Goal: Transaction & Acquisition: Obtain resource

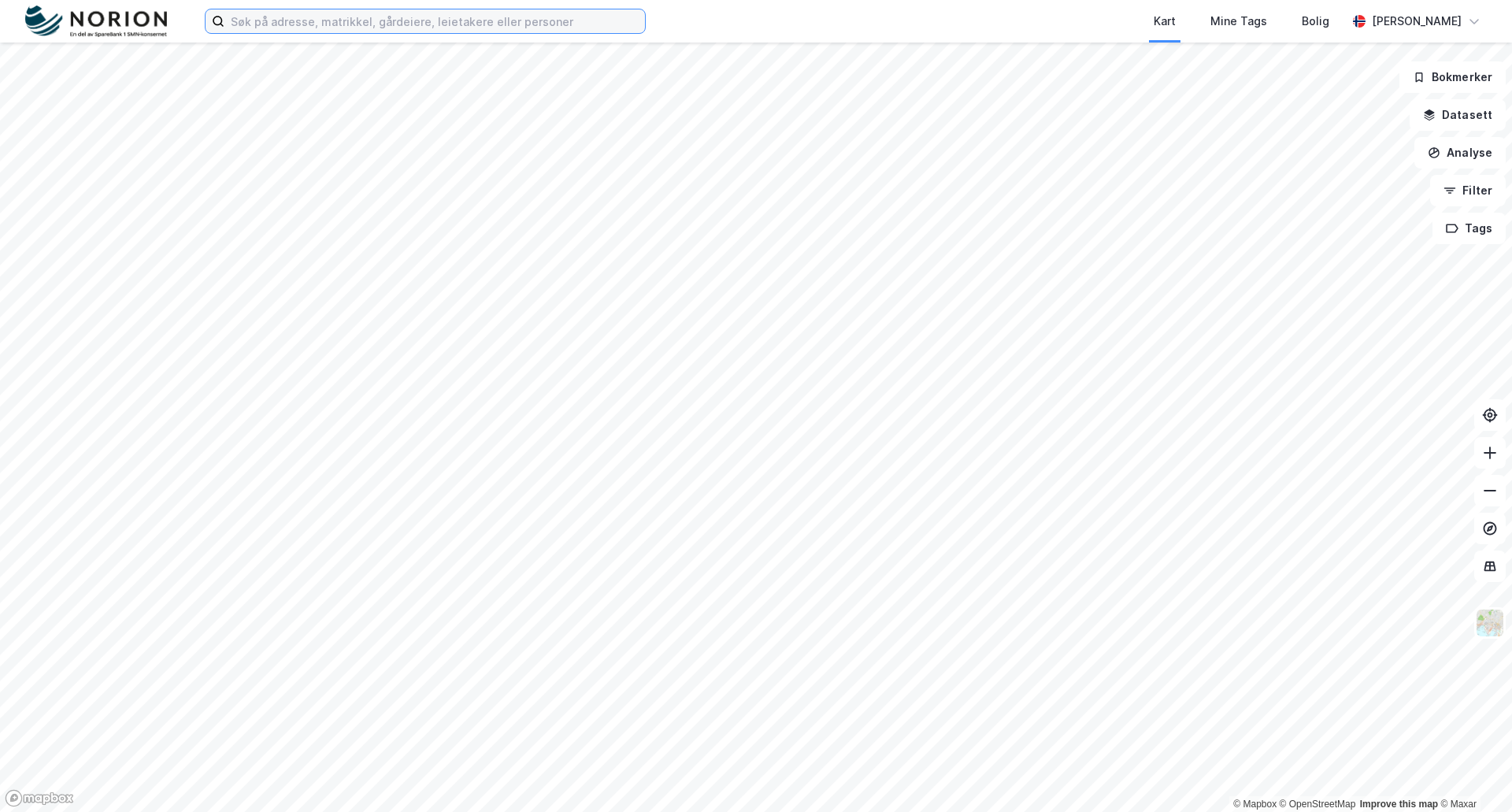
click at [498, 21] on input at bounding box center [435, 21] width 421 height 23
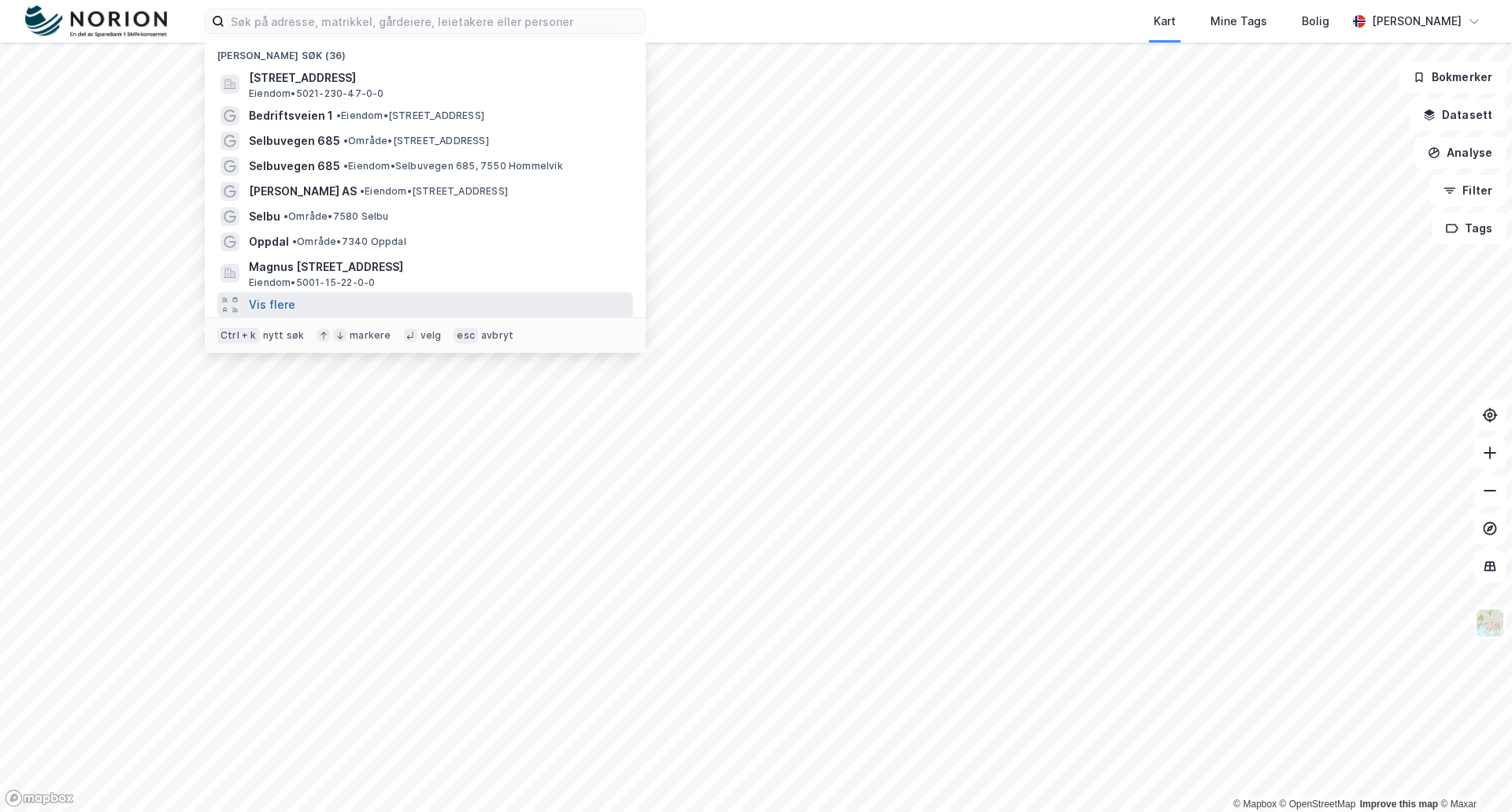
click at [269, 308] on button "Vis flere" at bounding box center [272, 304] width 47 height 19
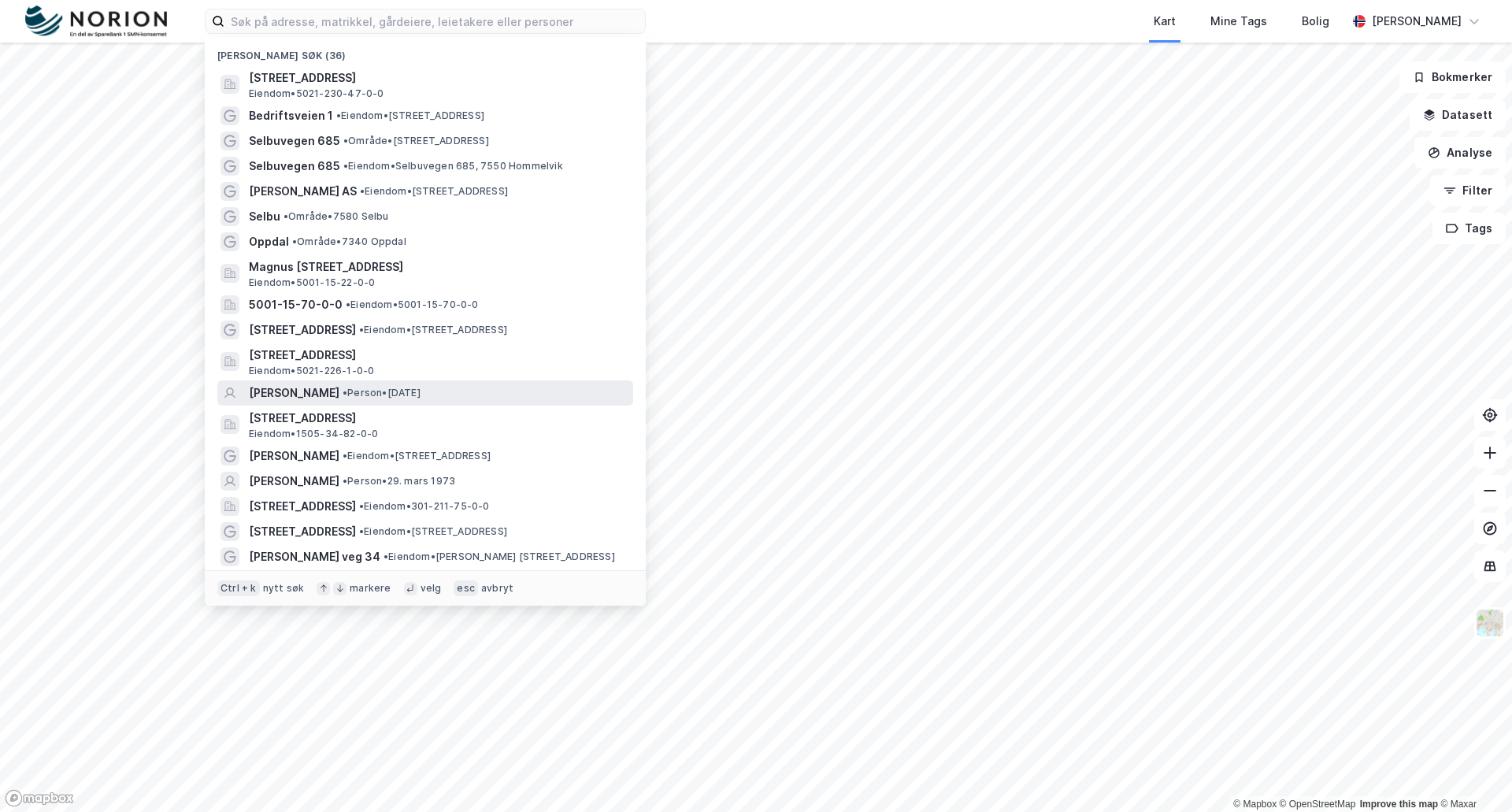
click at [339, 397] on span "[PERSON_NAME]" at bounding box center [294, 393] width 91 height 19
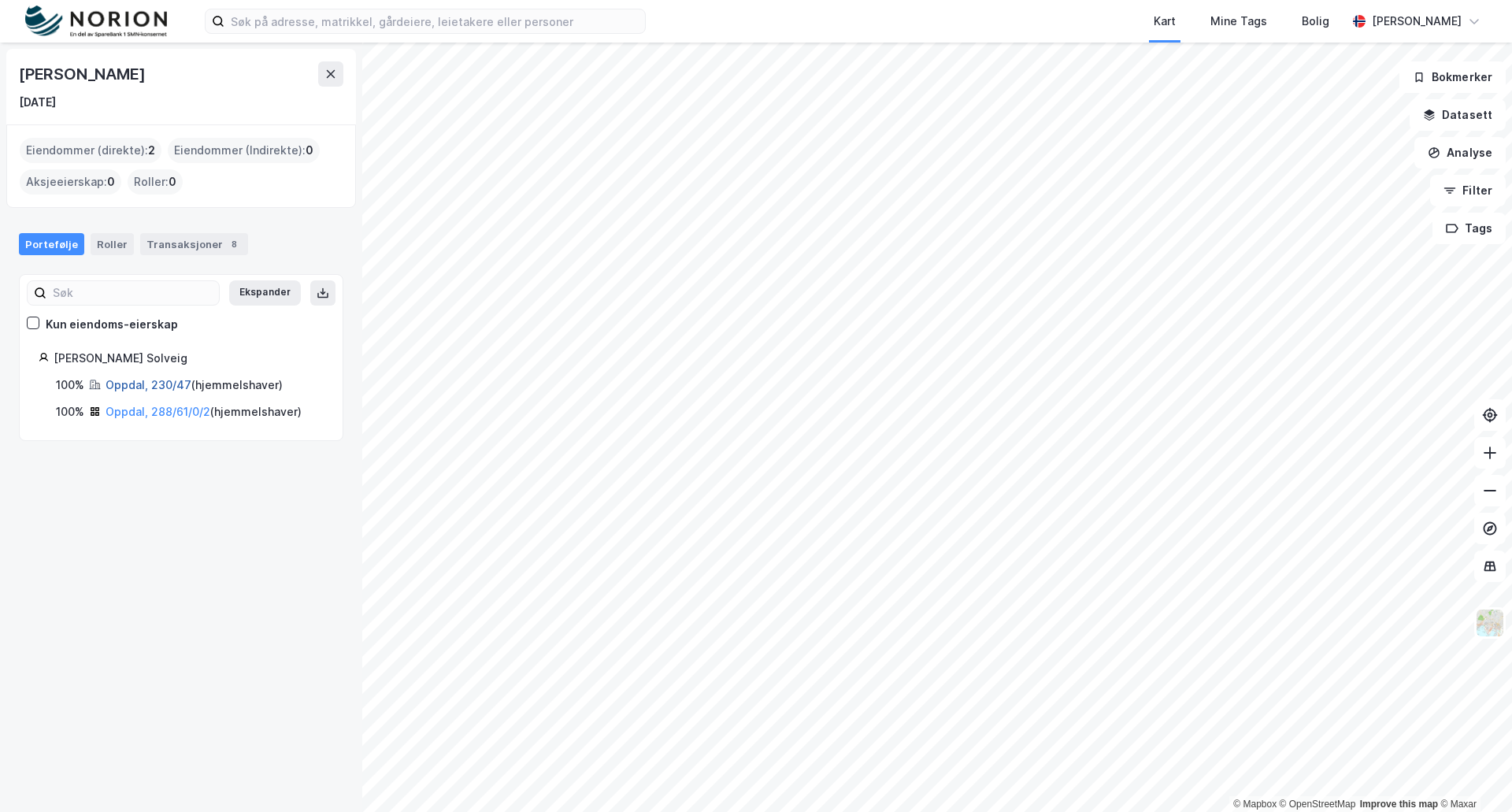
click at [184, 381] on link "Oppdal, 230/47" at bounding box center [148, 385] width 86 height 13
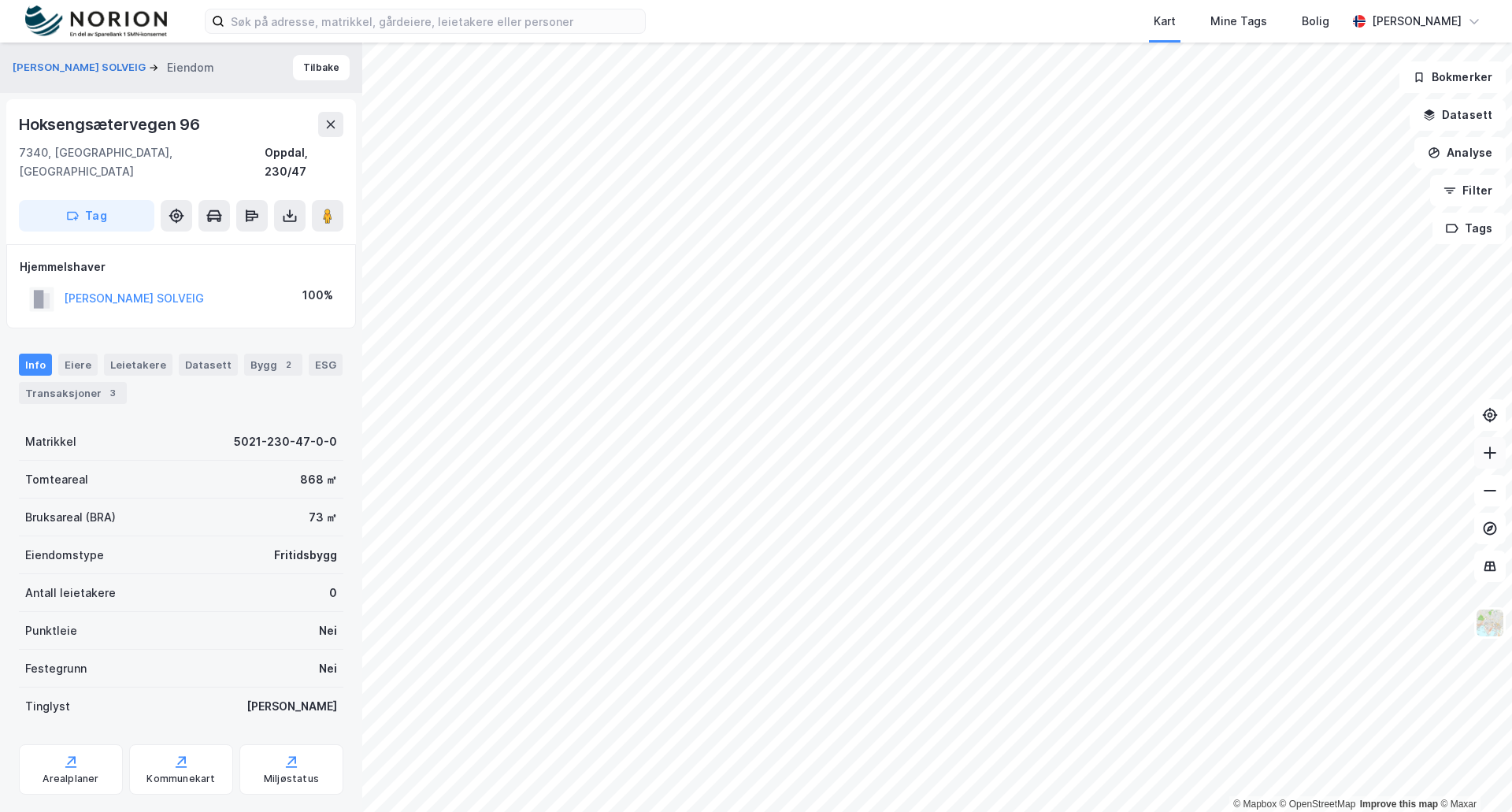
click at [1500, 456] on button at bounding box center [1490, 453] width 32 height 32
click at [1476, 115] on button "Datasett" at bounding box center [1458, 115] width 96 height 32
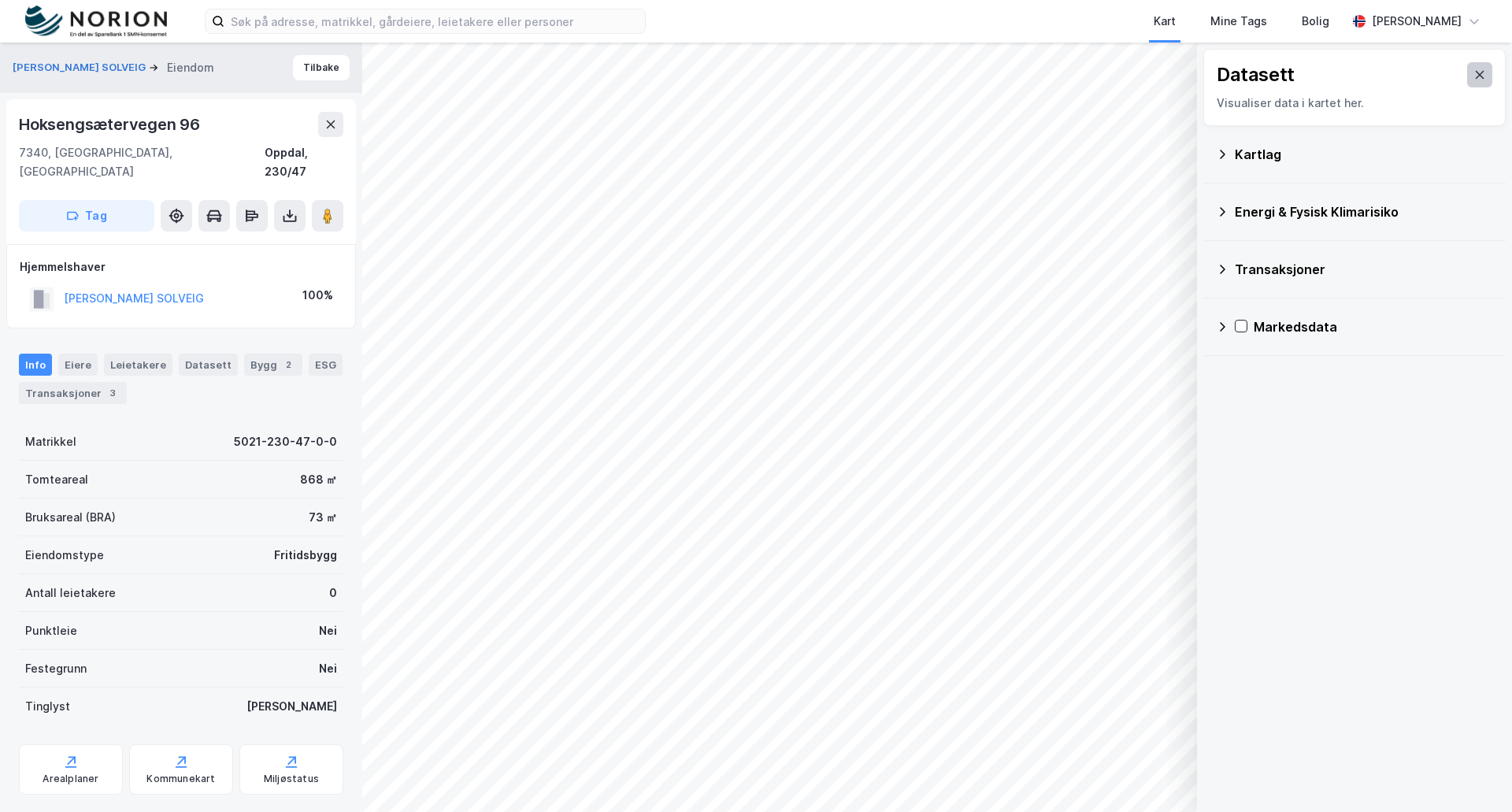
click at [1474, 80] on icon at bounding box center [1480, 74] width 12 height 12
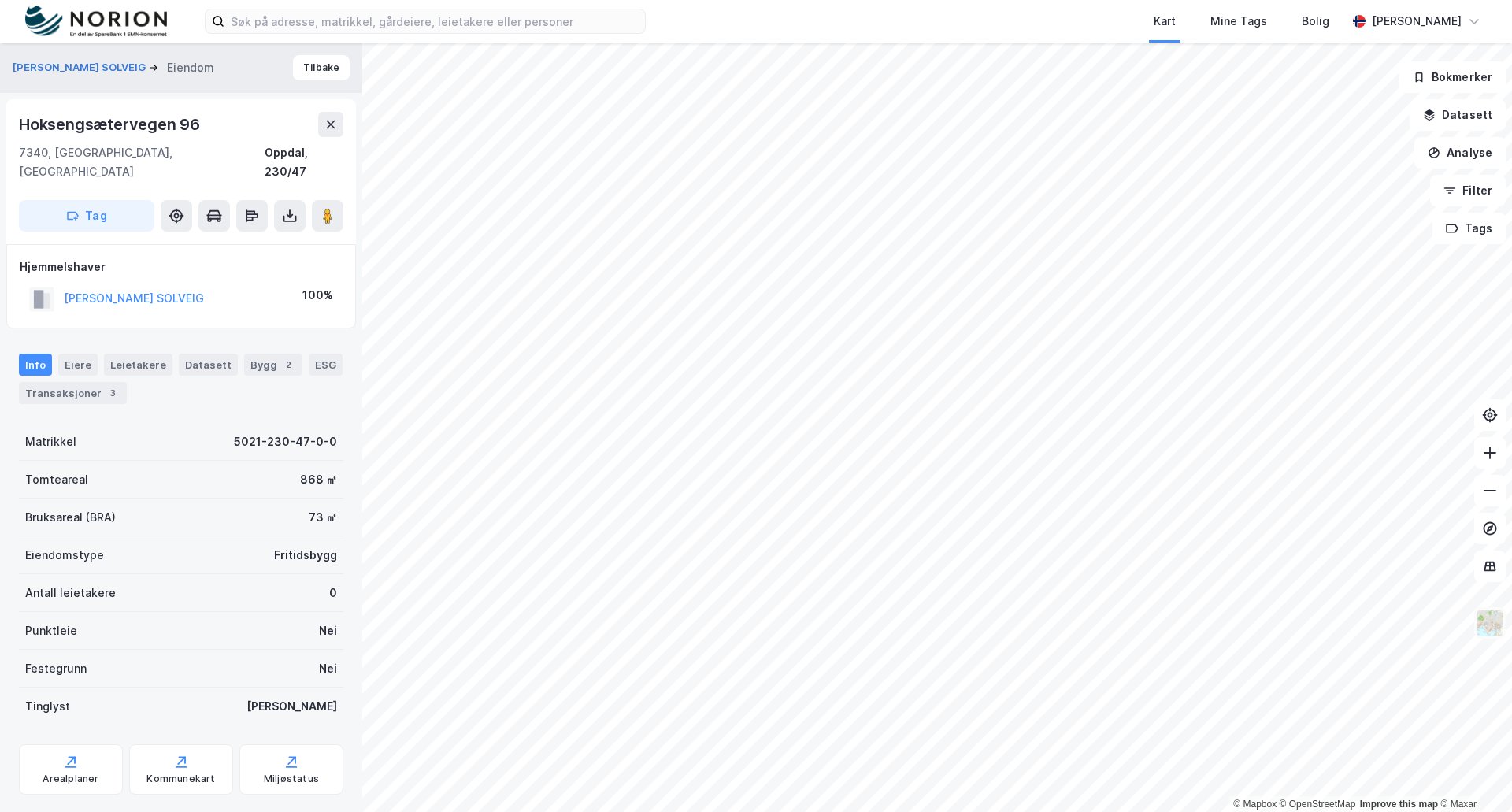
click at [1500, 616] on img at bounding box center [1490, 623] width 30 height 30
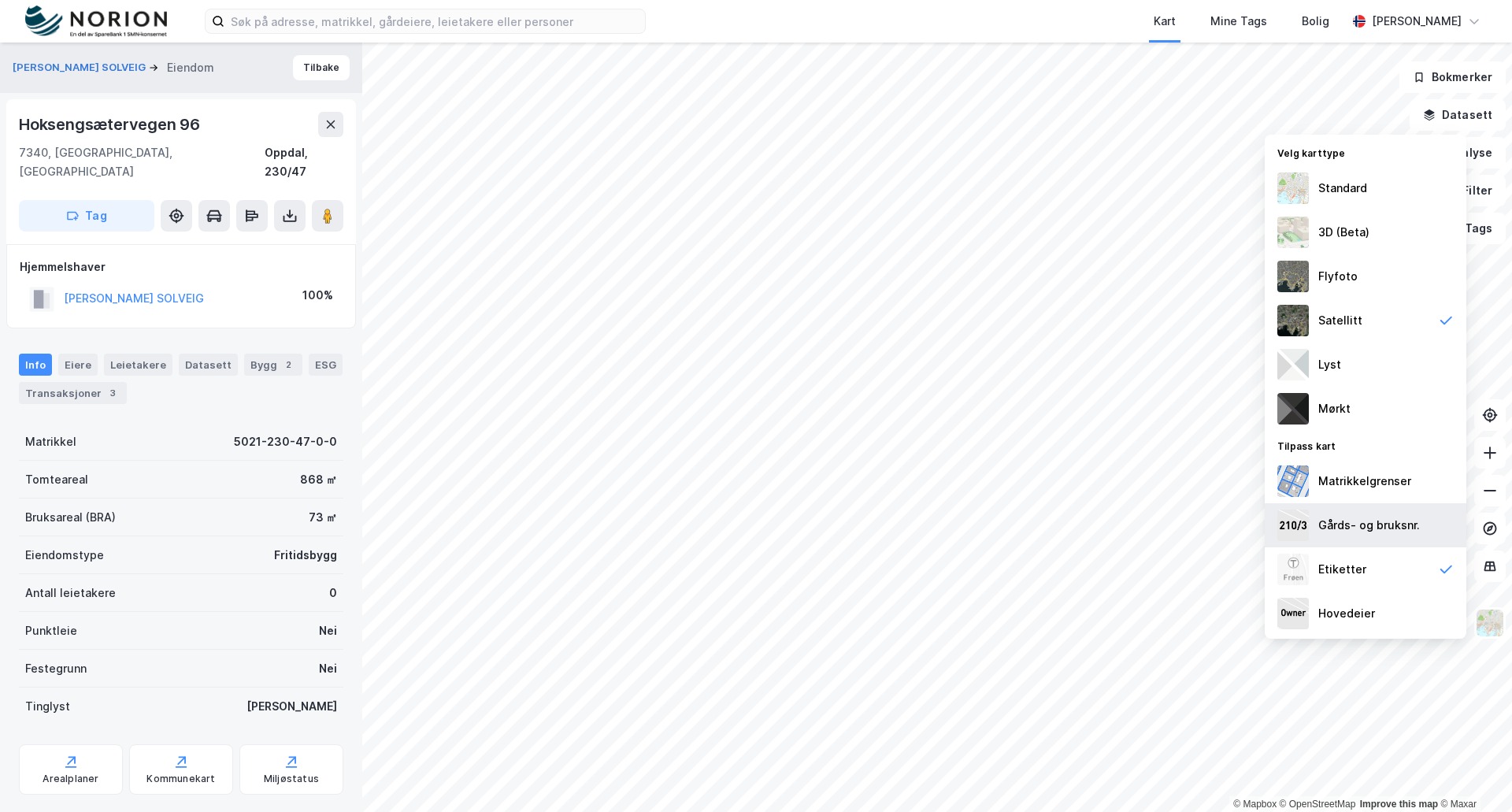
click at [1373, 514] on div "Gårds- og bruksnr." at bounding box center [1366, 525] width 201 height 44
click at [1381, 185] on div "Standard" at bounding box center [1366, 188] width 201 height 44
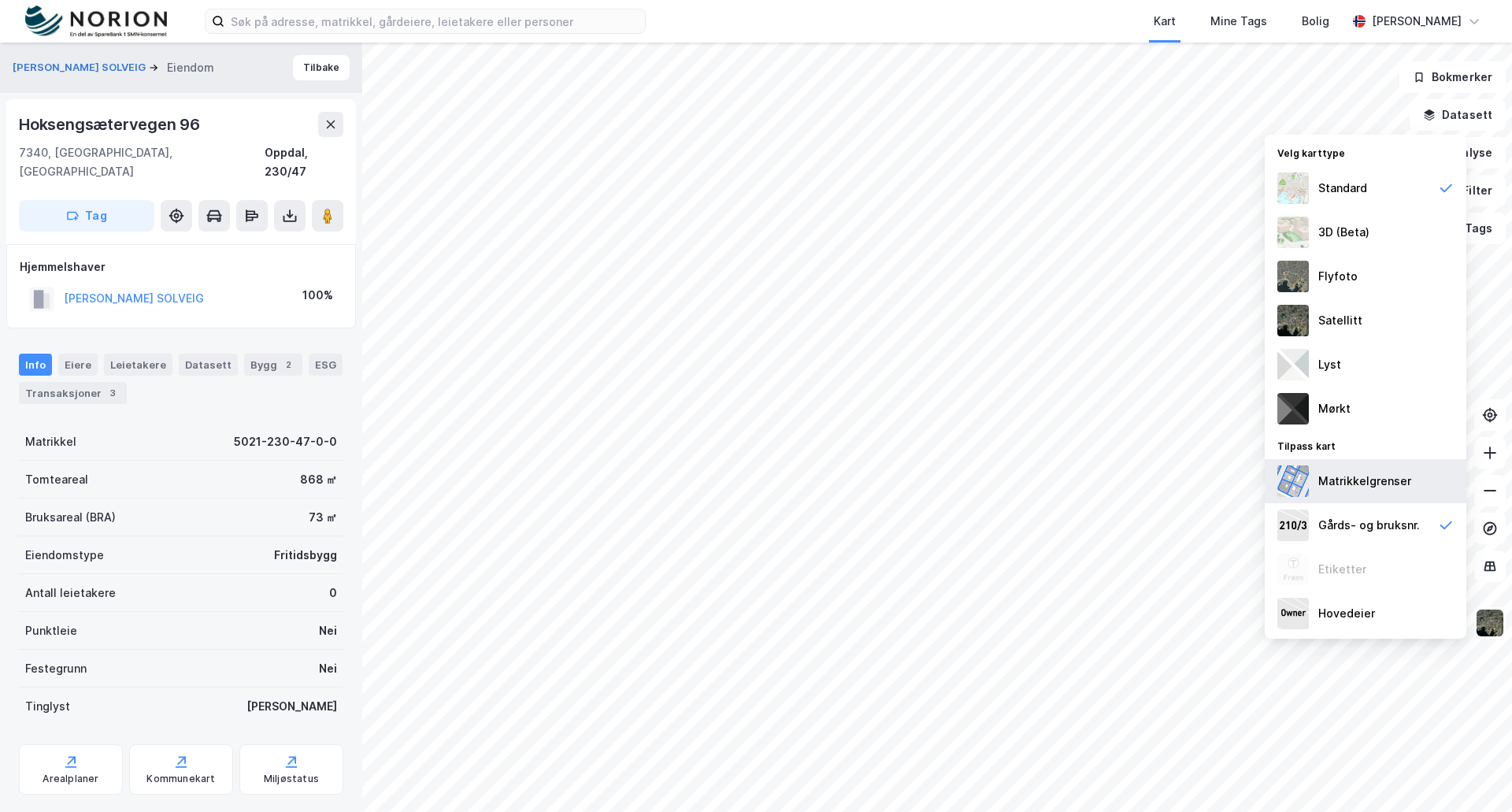
click at [1389, 472] on div "Matrikkelgrenser" at bounding box center [1365, 481] width 93 height 19
click at [1494, 618] on img at bounding box center [1490, 623] width 30 height 30
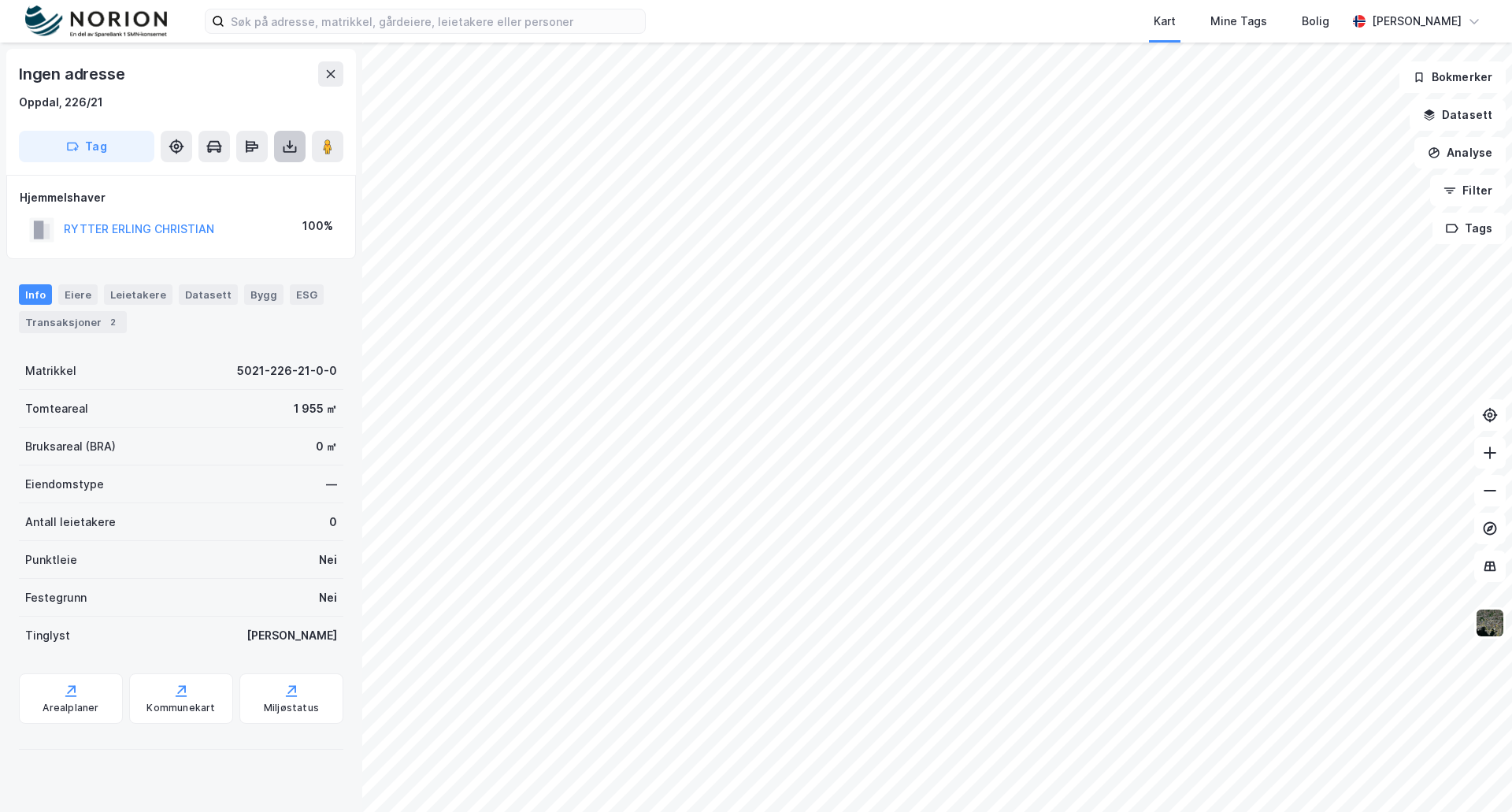
click at [298, 155] on button at bounding box center [290, 146] width 32 height 32
click at [243, 180] on div "Last ned grunnbok" at bounding box center [212, 177] width 91 height 12
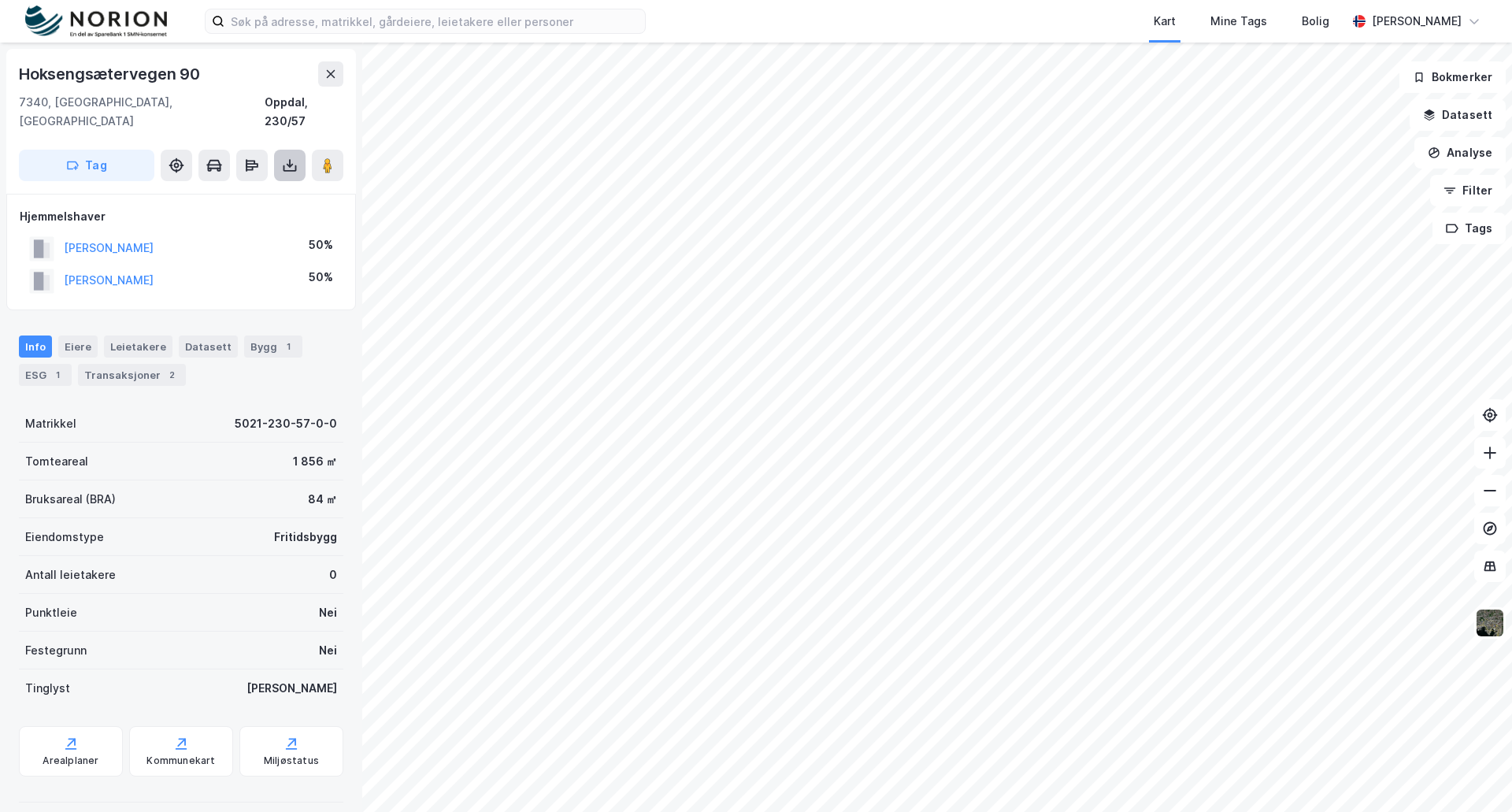
click at [289, 159] on icon at bounding box center [290, 163] width 2 height 8
click at [226, 191] on div "Last ned grunnbok" at bounding box center [212, 196] width 91 height 12
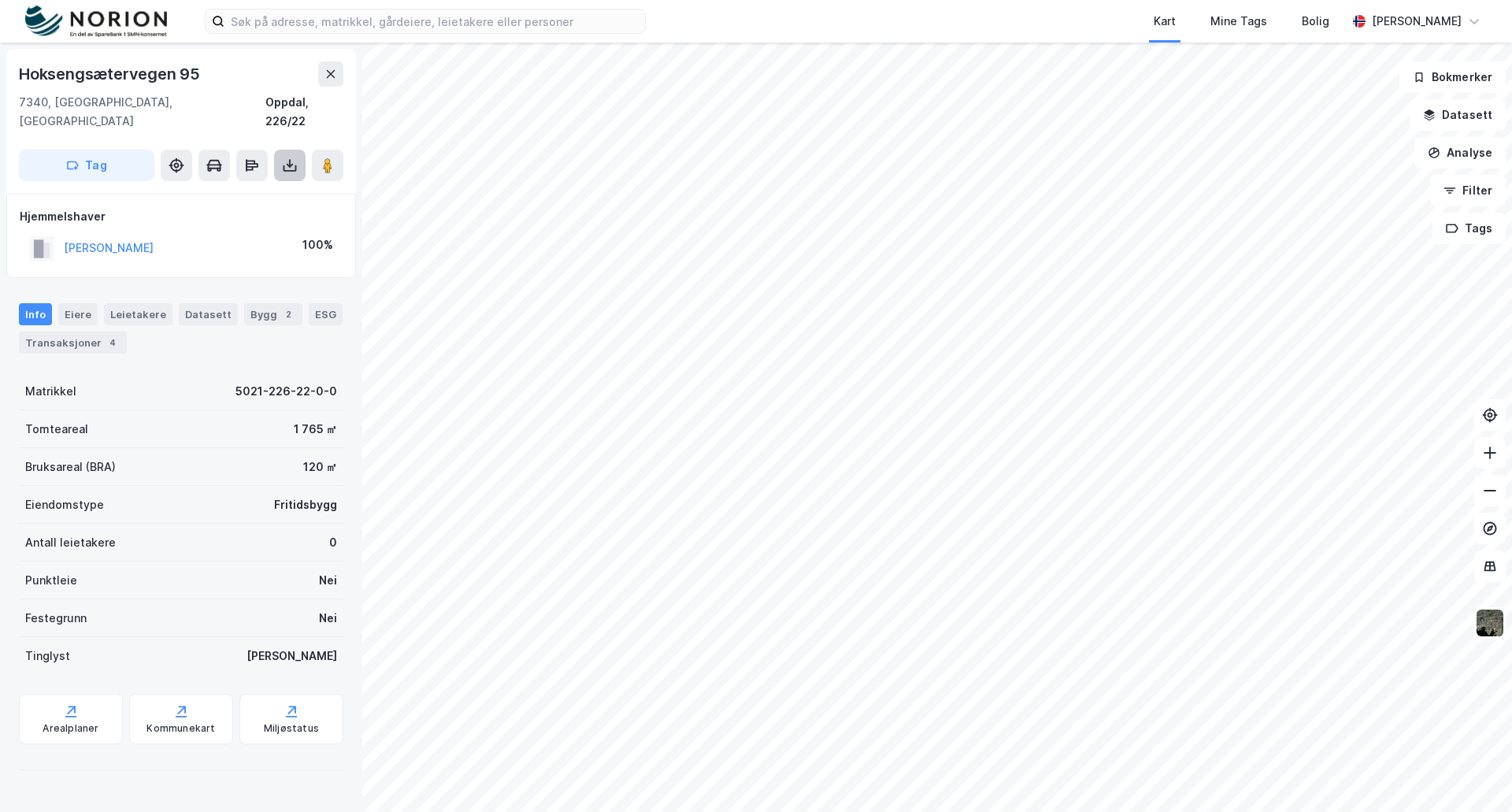
click at [284, 157] on icon at bounding box center [289, 165] width 16 height 16
click at [235, 185] on div "Last ned grunnbok" at bounding box center [222, 197] width 168 height 25
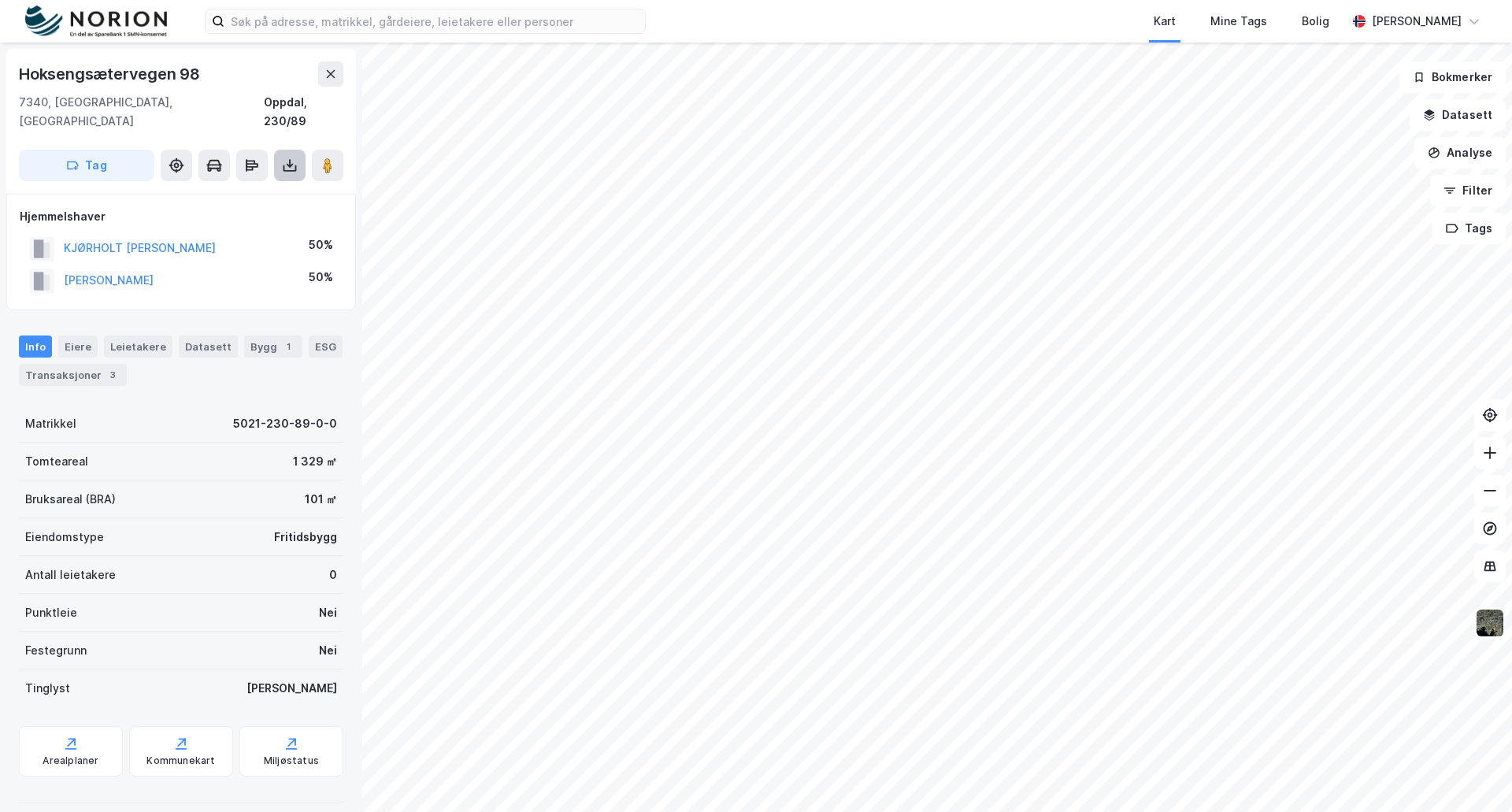
click at [288, 157] on icon at bounding box center [289, 165] width 16 height 16
click at [241, 191] on div "Last ned grunnbok" at bounding box center [212, 196] width 91 height 12
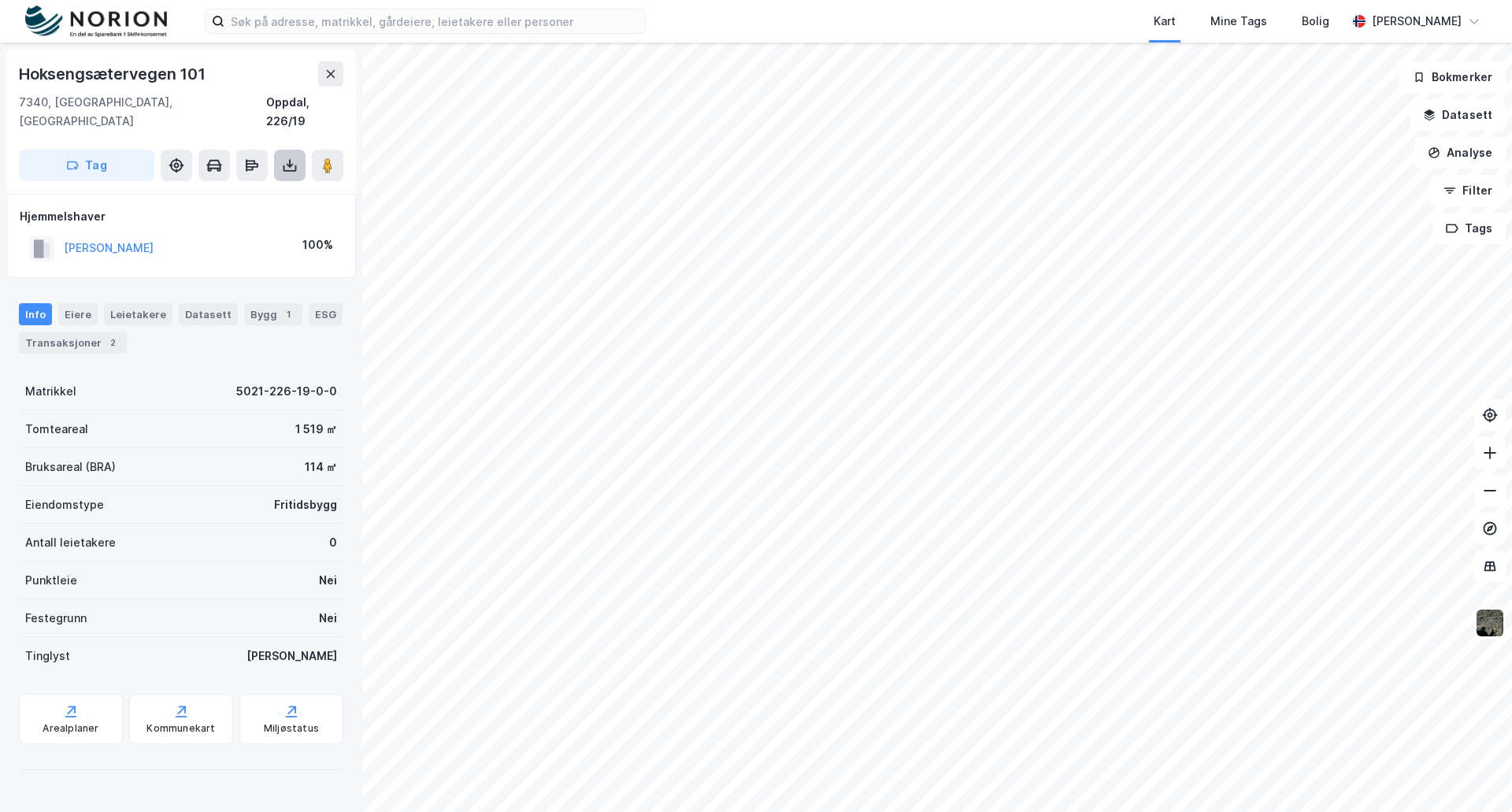
click at [284, 157] on icon at bounding box center [289, 165] width 16 height 16
click at [296, 157] on icon at bounding box center [289, 165] width 16 height 16
click at [290, 164] on icon at bounding box center [290, 166] width 7 height 4
click at [228, 191] on div "Last ned grunnbok" at bounding box center [212, 196] width 91 height 12
click at [287, 164] on icon at bounding box center [290, 166] width 7 height 4
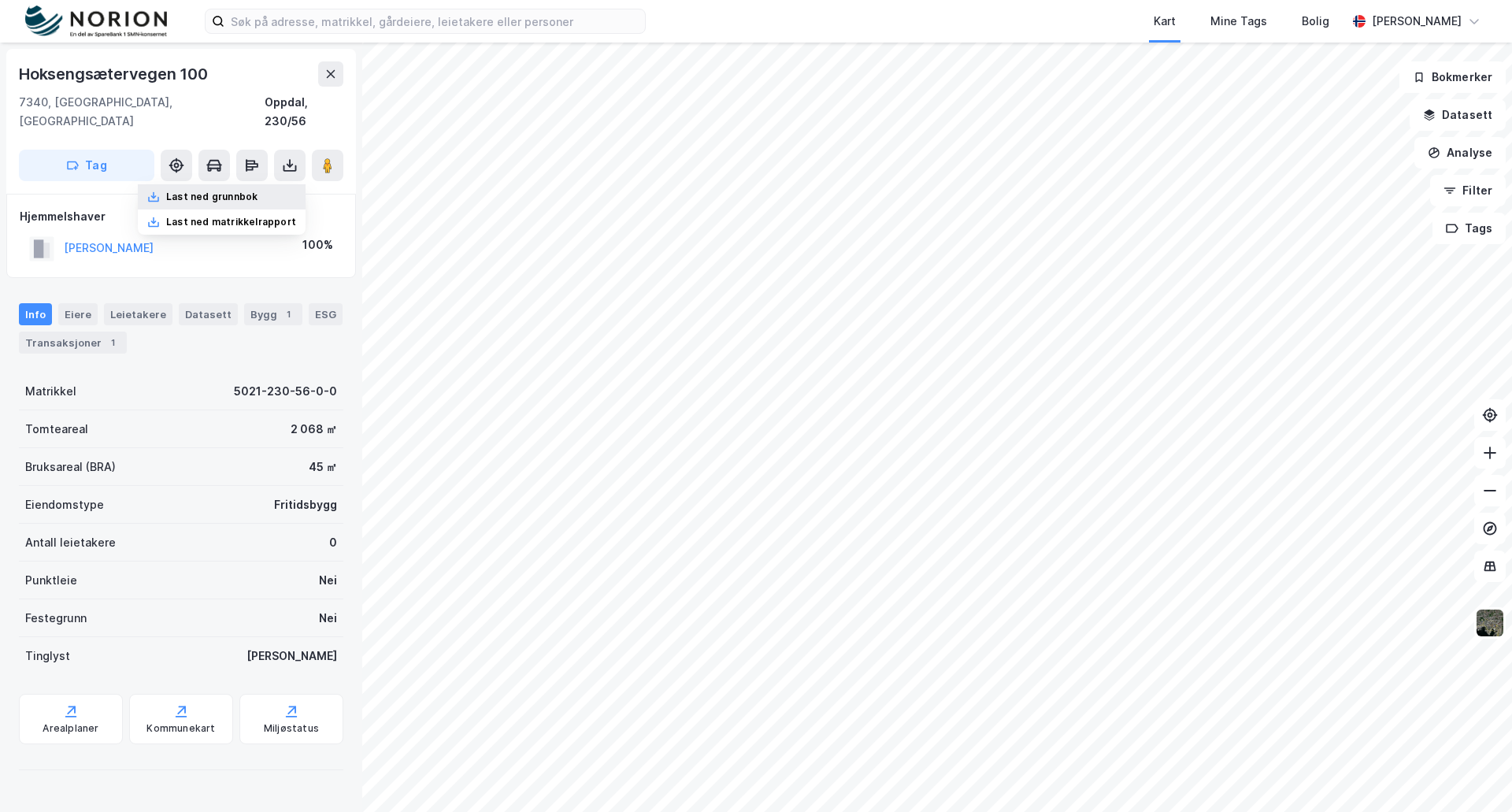
click at [246, 191] on div "Last ned grunnbok" at bounding box center [212, 196] width 91 height 12
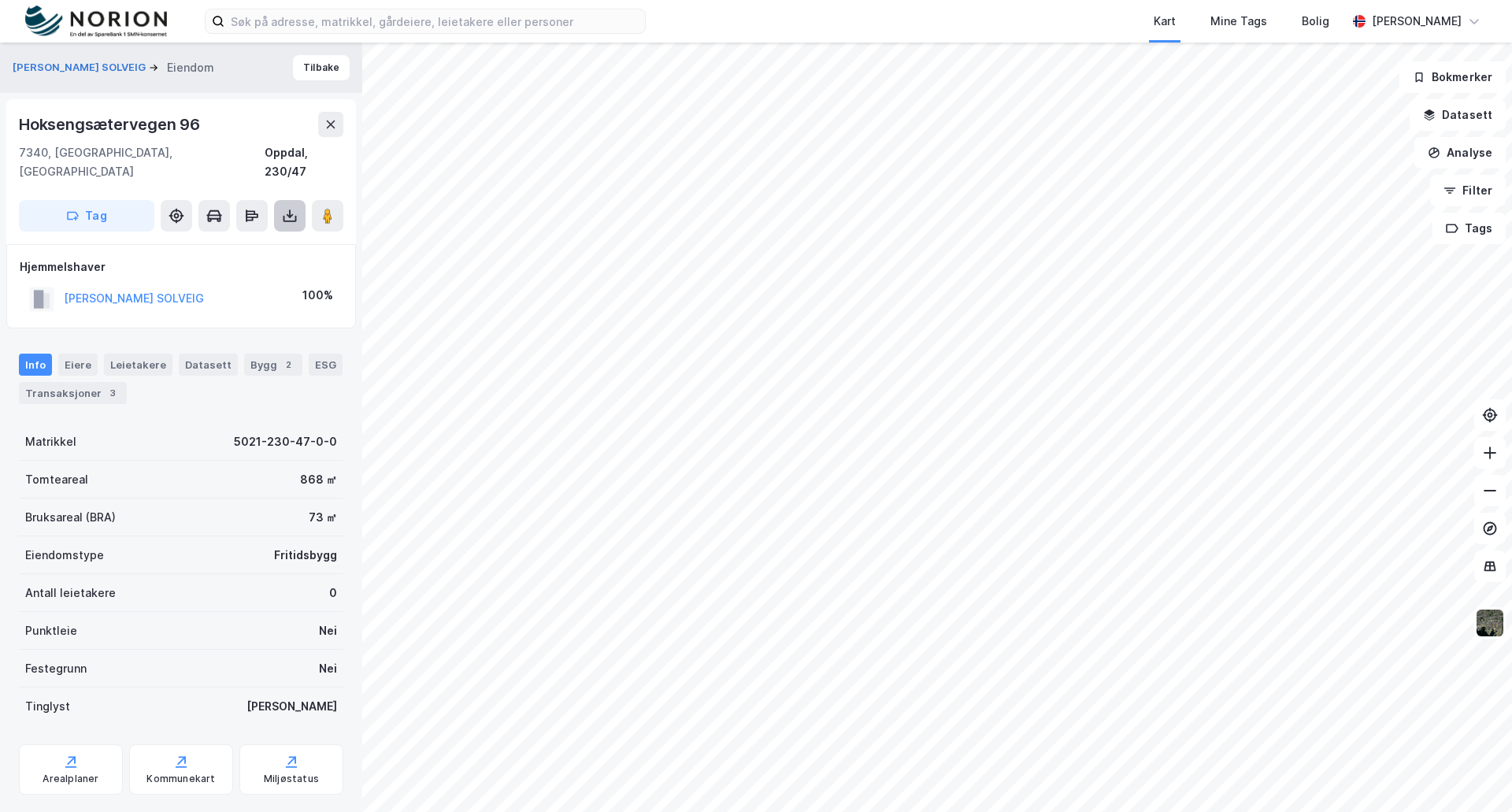
click at [288, 208] on icon at bounding box center [289, 215] width 16 height 16
click at [243, 241] on div "Last ned grunnbok" at bounding box center [212, 247] width 91 height 12
